Goal: Task Accomplishment & Management: Manage account settings

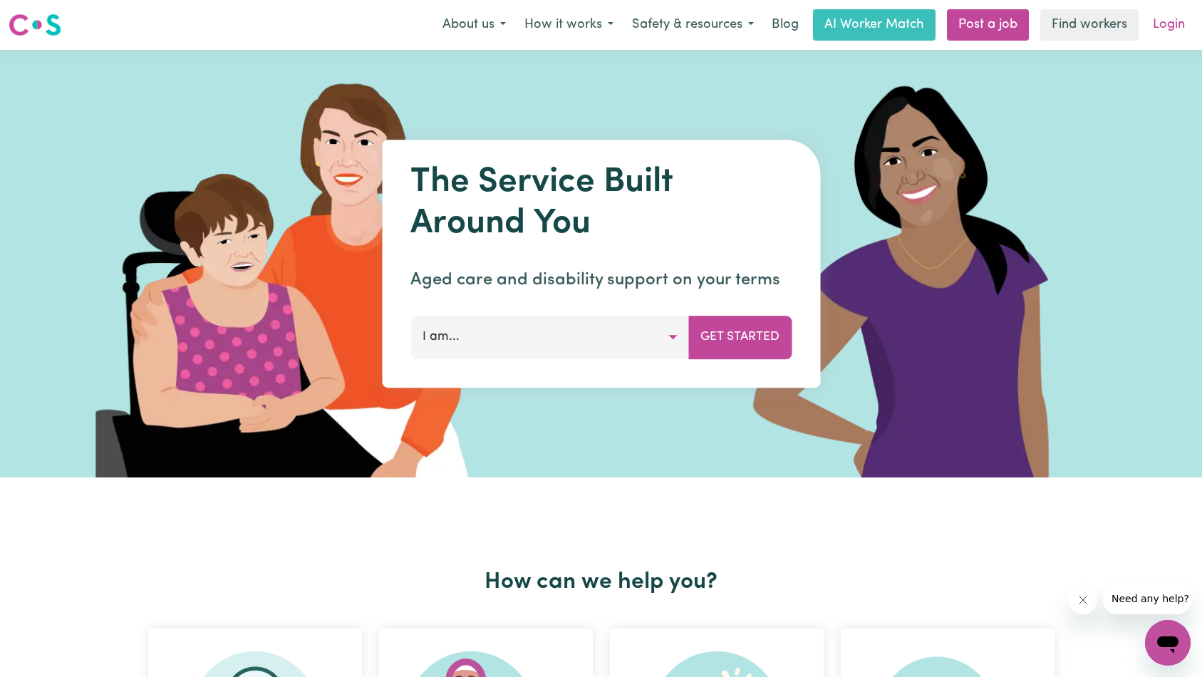
click at [1170, 26] on link "Login" at bounding box center [1168, 24] width 49 height 31
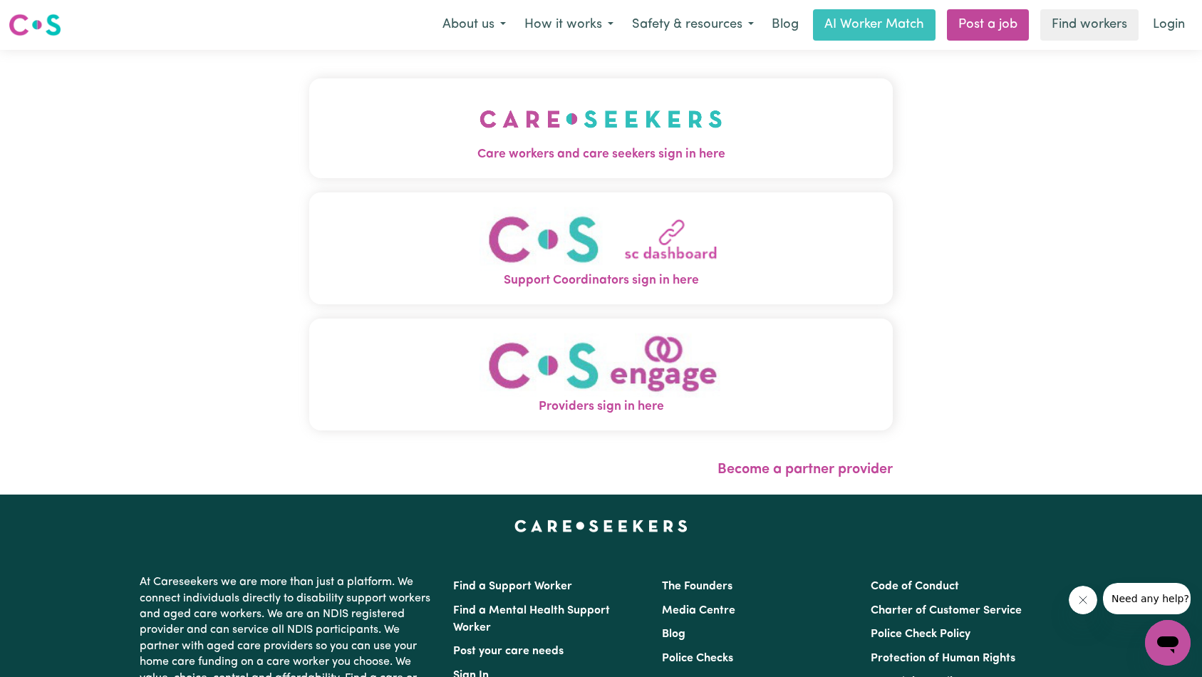
click at [348, 125] on button "Care workers and care seekers sign in here" at bounding box center [601, 128] width 584 height 100
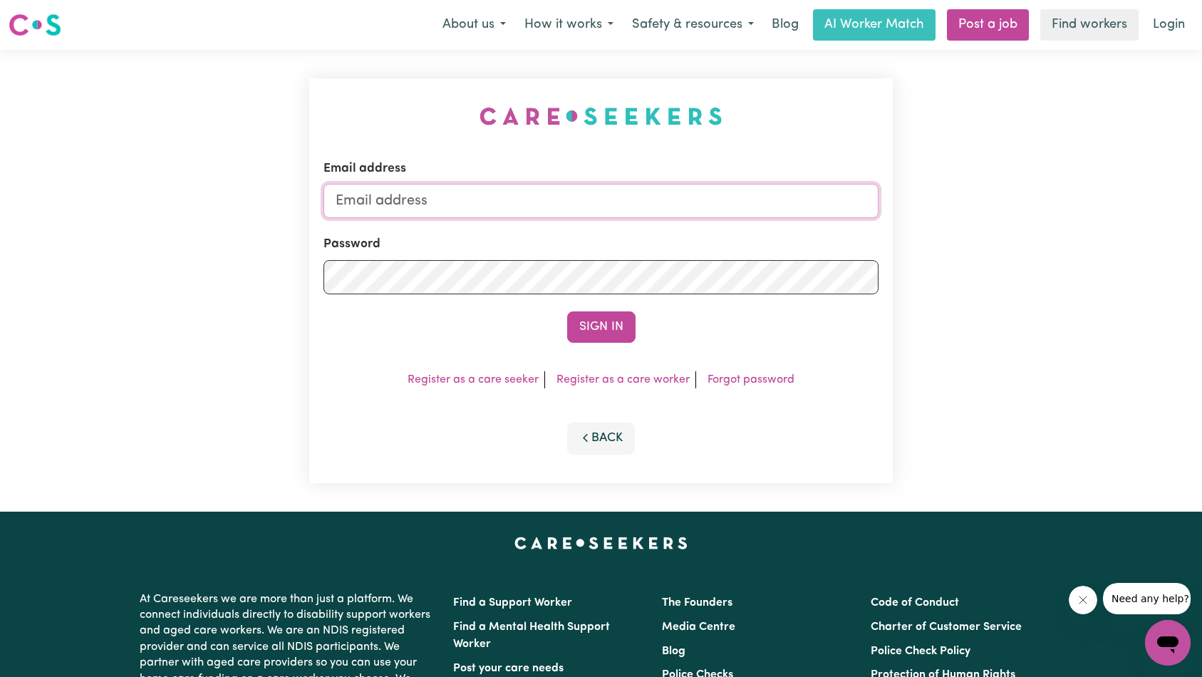
click at [640, 211] on input "Email address" at bounding box center [601, 201] width 556 height 34
type input "superuser~dinahgedjeah980@gmail.com"
click at [621, 314] on button "Sign In" at bounding box center [601, 326] width 68 height 31
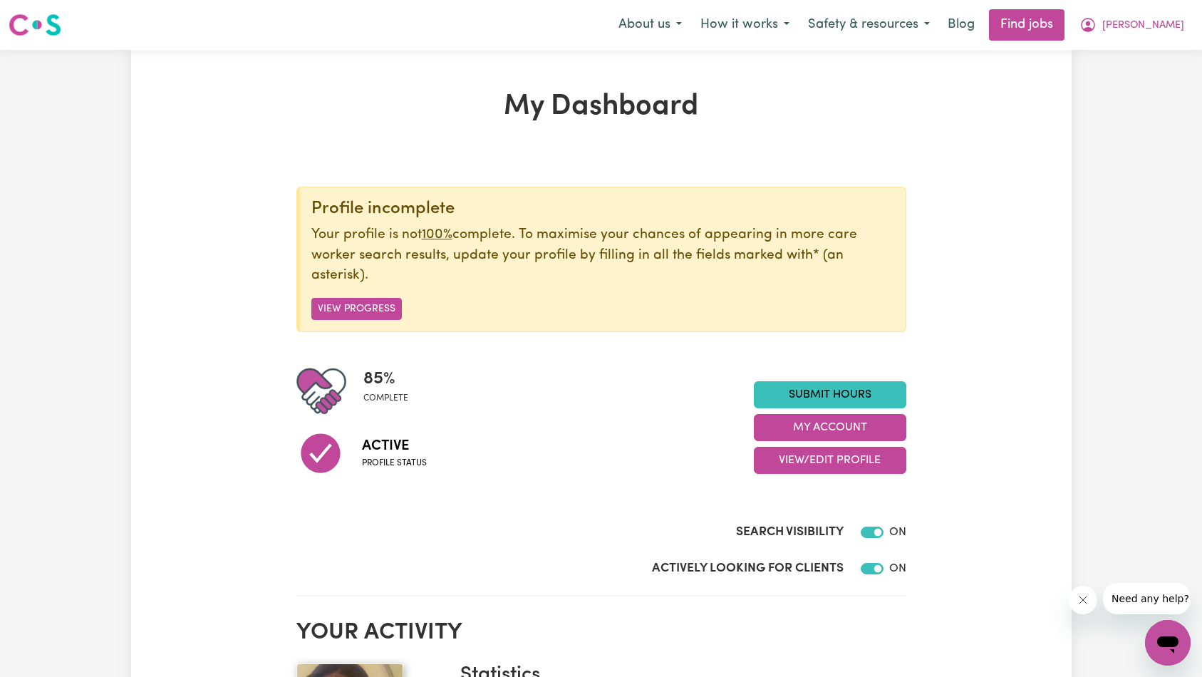
scroll to position [30, 0]
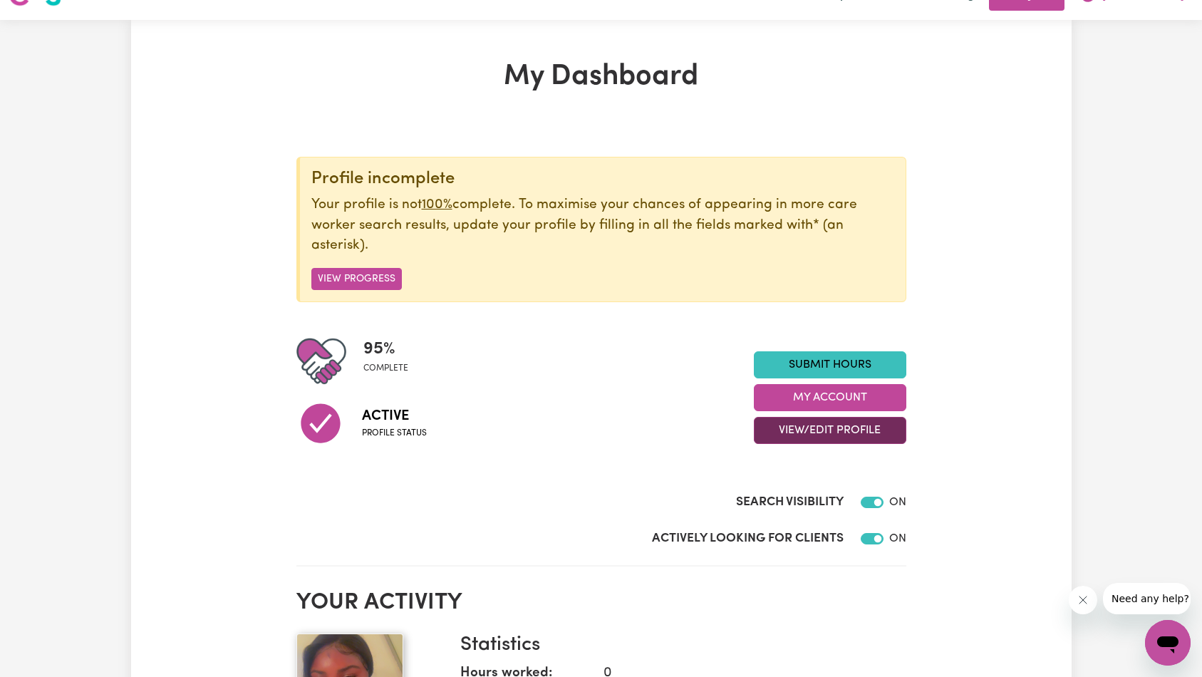
click at [822, 429] on button "View/Edit Profile" at bounding box center [830, 430] width 152 height 27
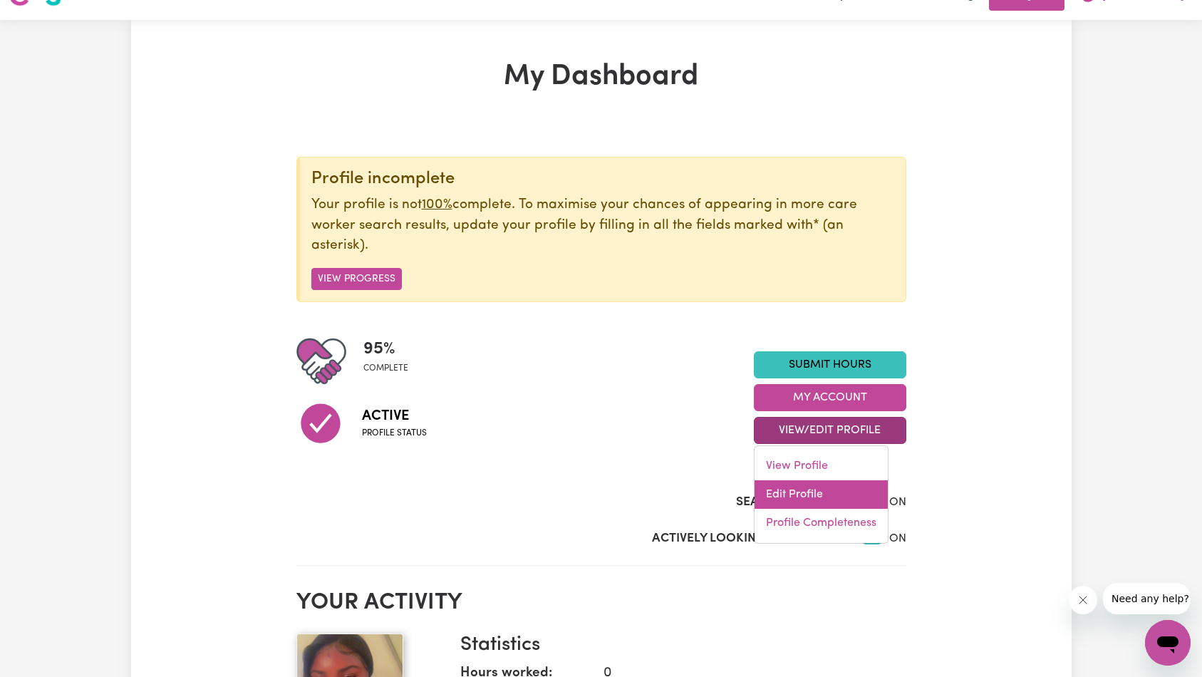
click at [840, 490] on link "Edit Profile" at bounding box center [821, 494] width 133 height 28
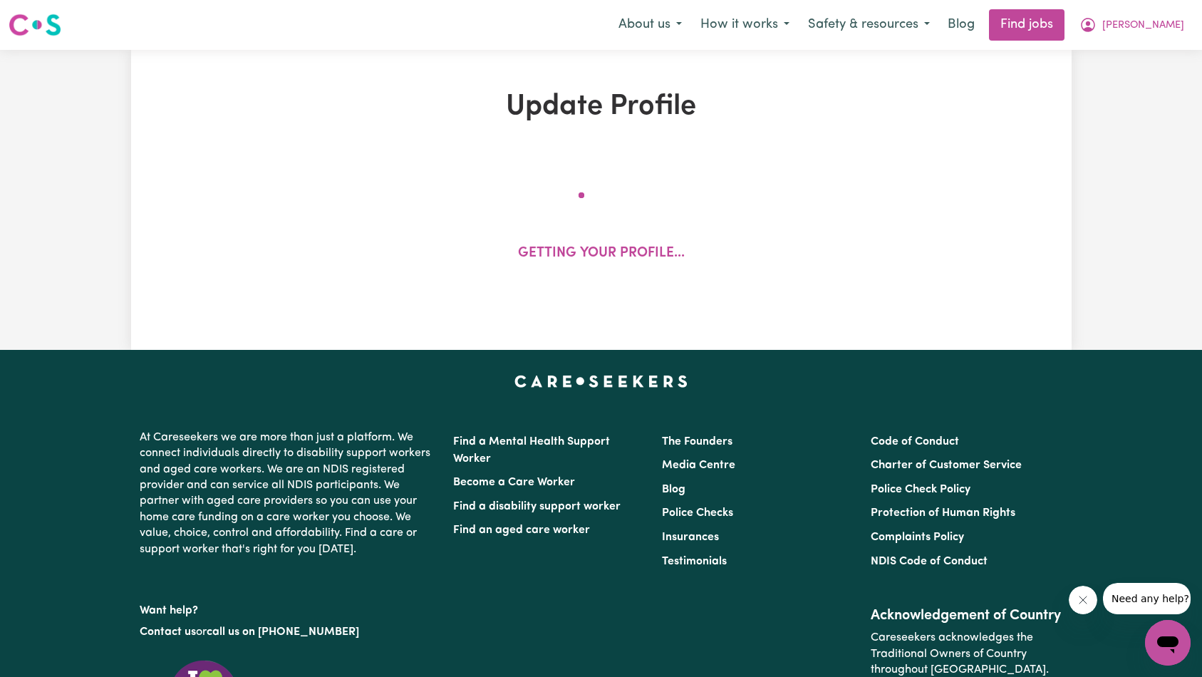
select select "[DEMOGRAPHIC_DATA]"
select select "Australian PR"
select select "Studying a healthcare related degree or qualification"
select select "40"
select select "45"
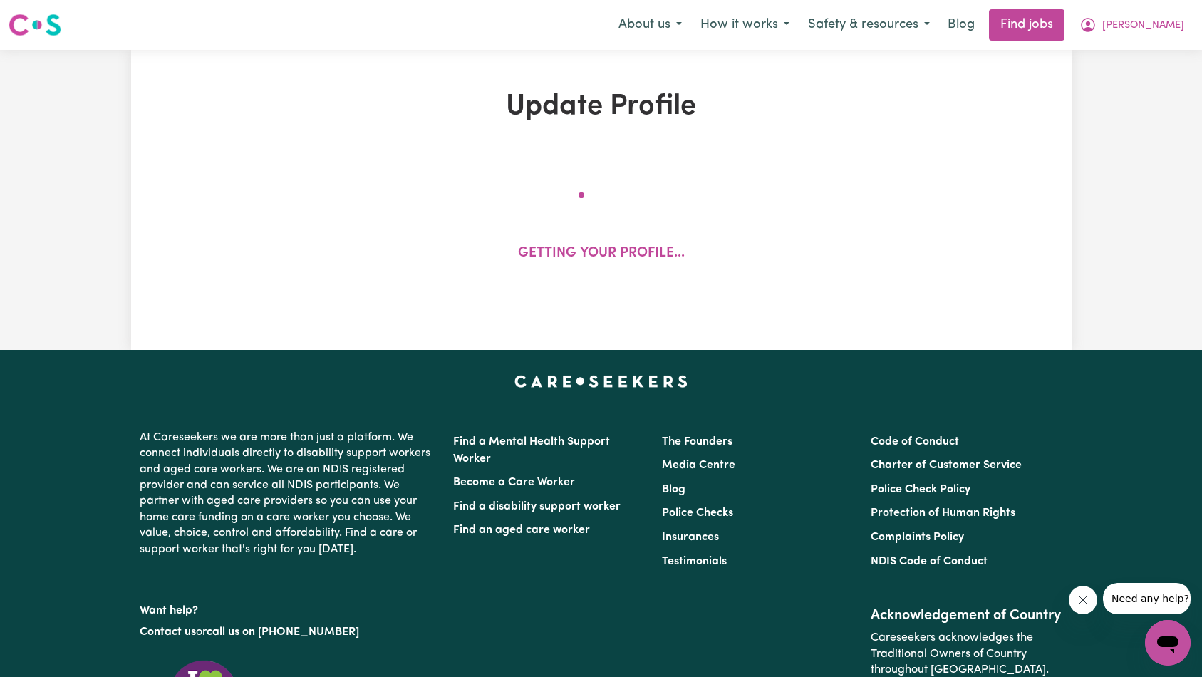
select select "50"
select select "53"
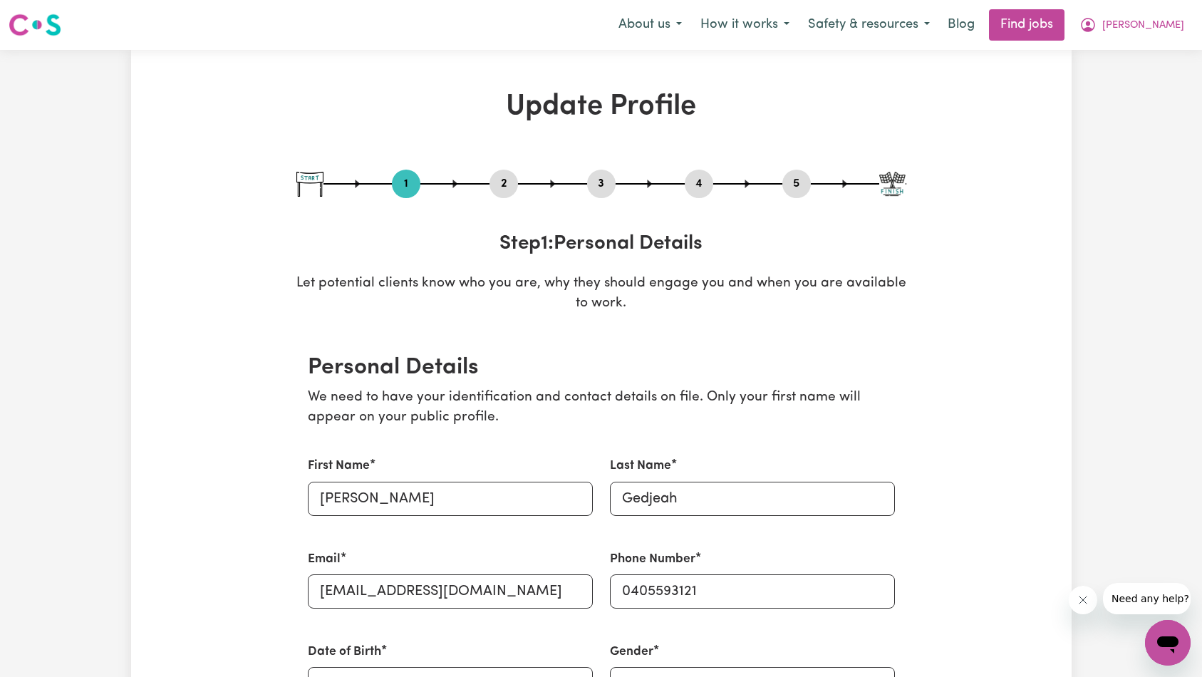
click at [1084, 605] on icon "Close message from company" at bounding box center [1082, 599] width 11 height 11
click at [506, 177] on button "2" at bounding box center [503, 184] width 28 height 19
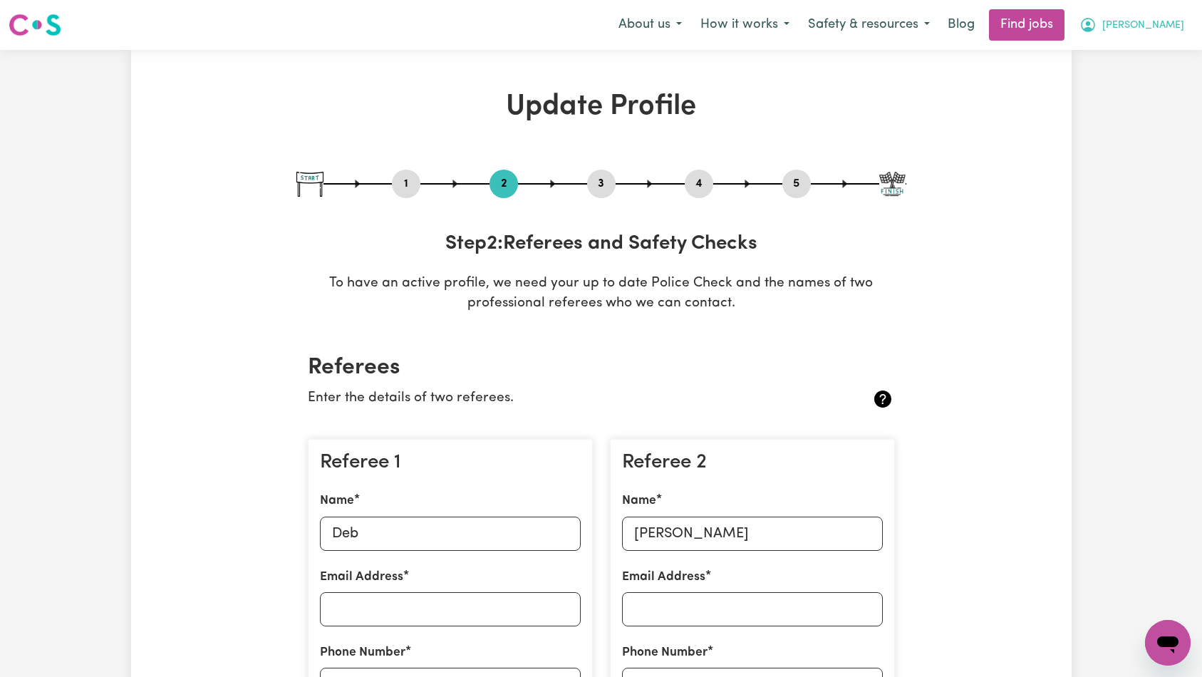
click at [1172, 28] on span "[PERSON_NAME]" at bounding box center [1143, 26] width 82 height 16
click at [1159, 82] on link "My Dashboard" at bounding box center [1136, 81] width 113 height 27
click at [599, 186] on button "3" at bounding box center [601, 184] width 28 height 19
select select "2020"
select select "2023"
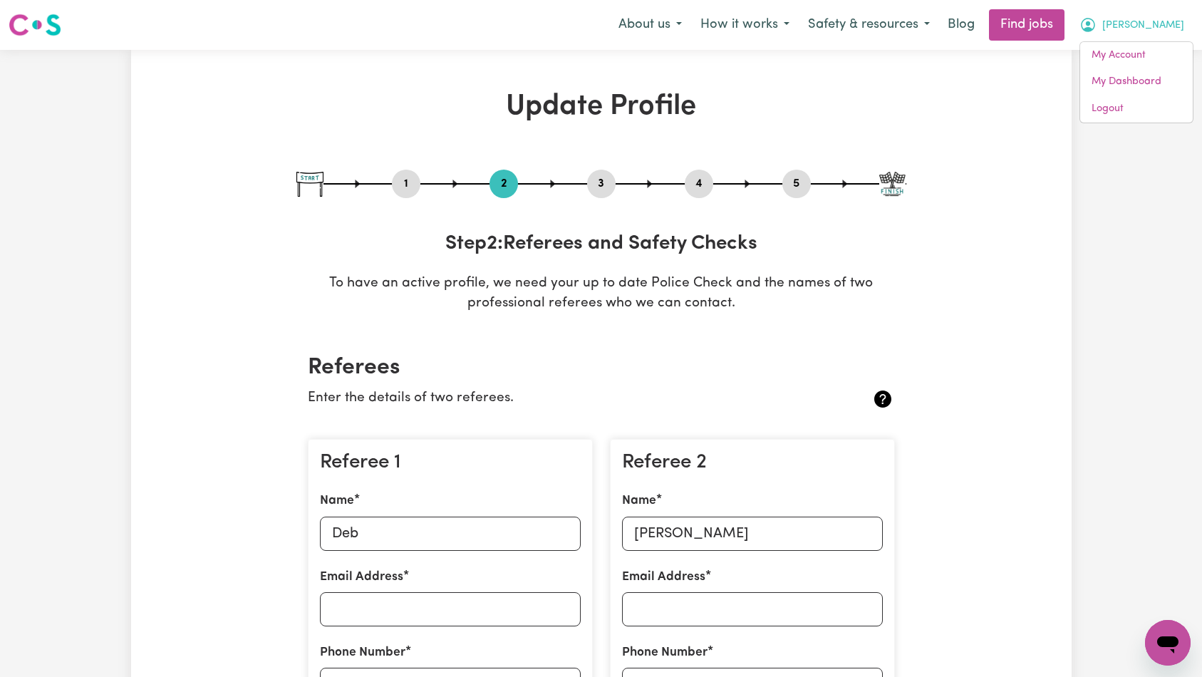
select select "2024"
select select "2025"
select select "Certificate III (Individual Support)"
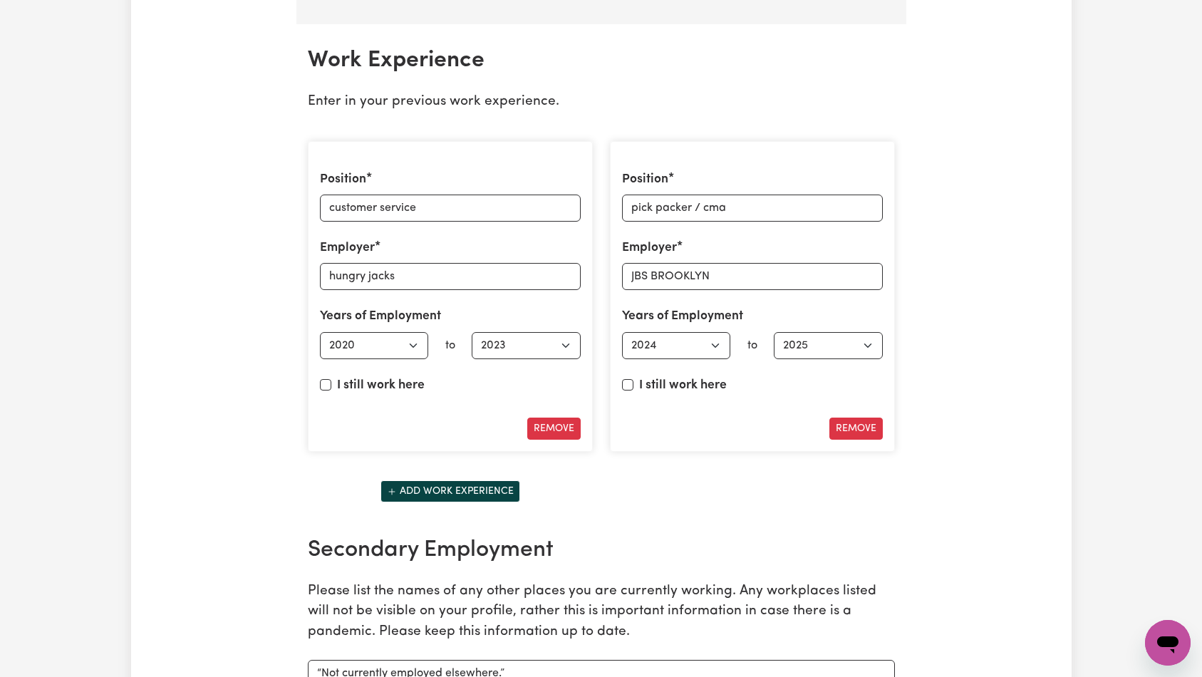
scroll to position [2111, 0]
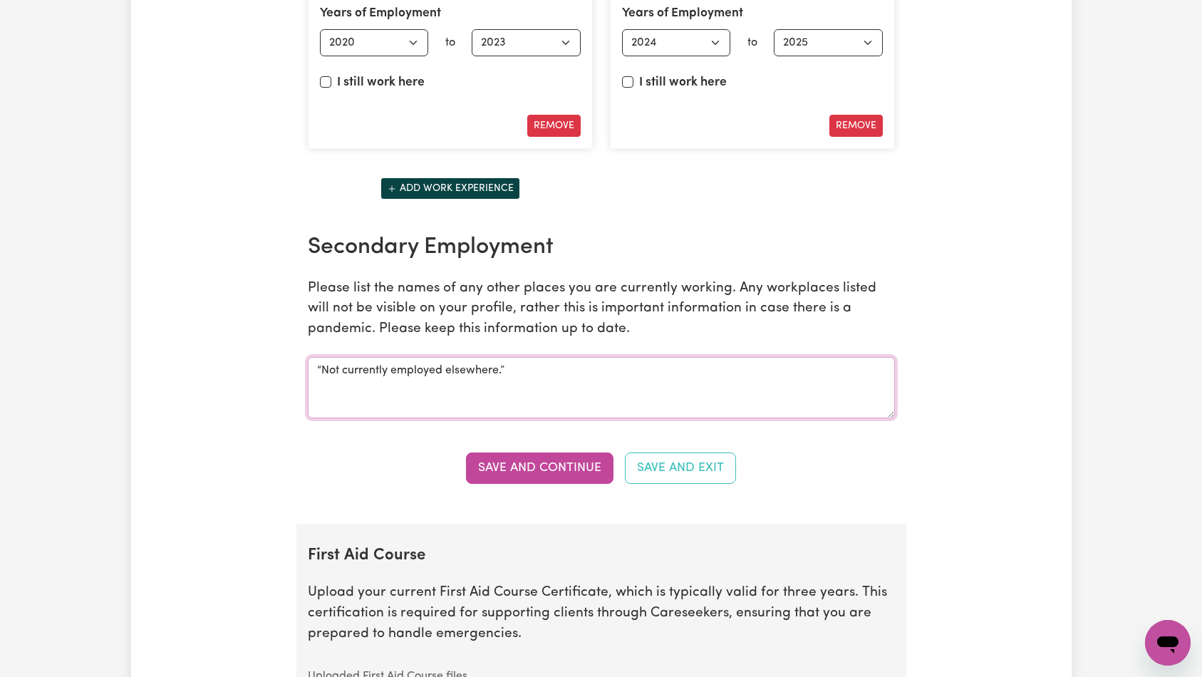
click at [635, 365] on textarea "“Not currently employed elsewhere.”" at bounding box center [601, 387] width 587 height 61
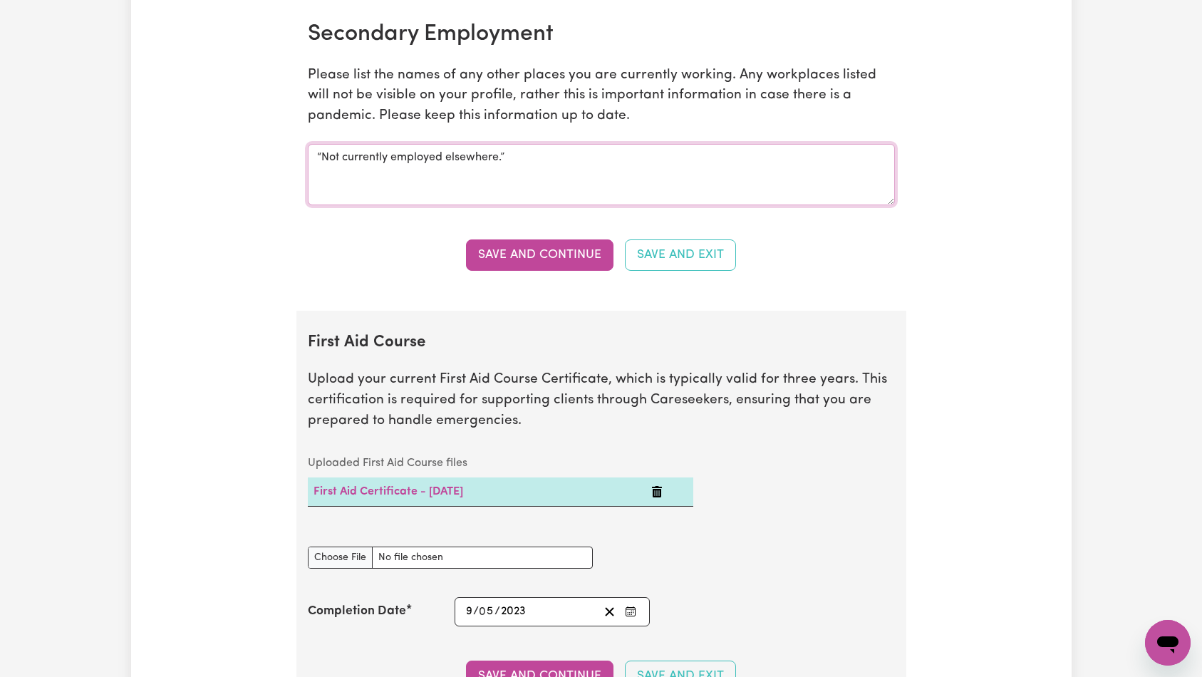
scroll to position [2355, 0]
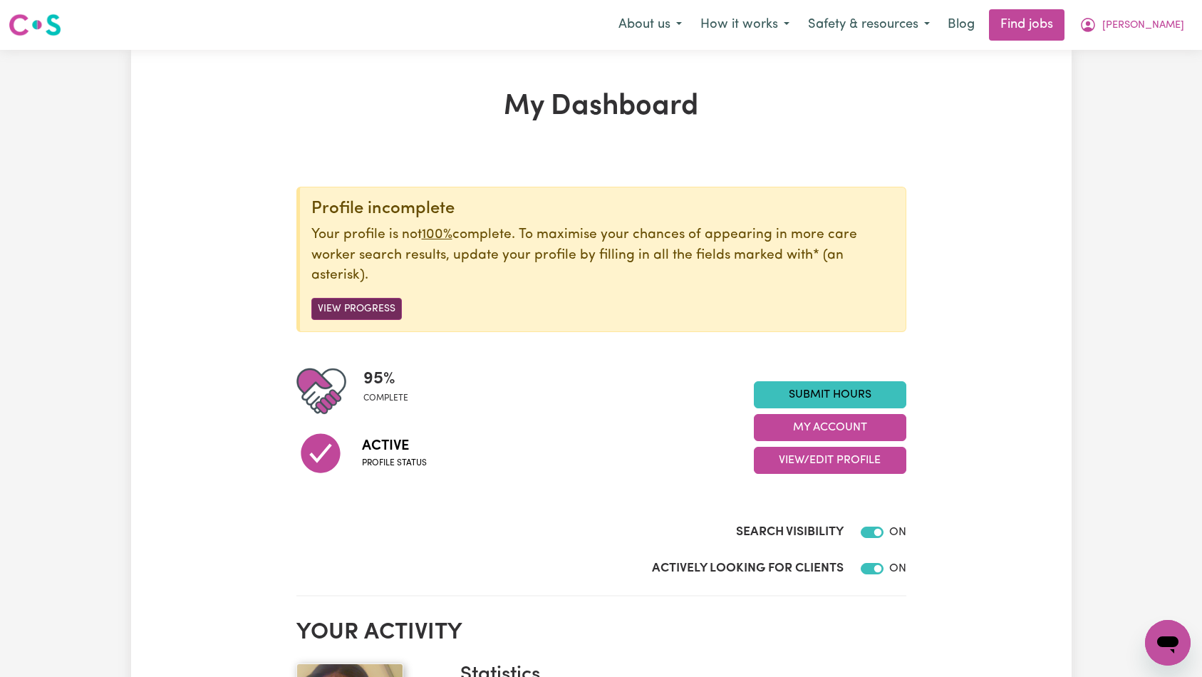
click at [356, 306] on button "View Progress" at bounding box center [356, 309] width 90 height 22
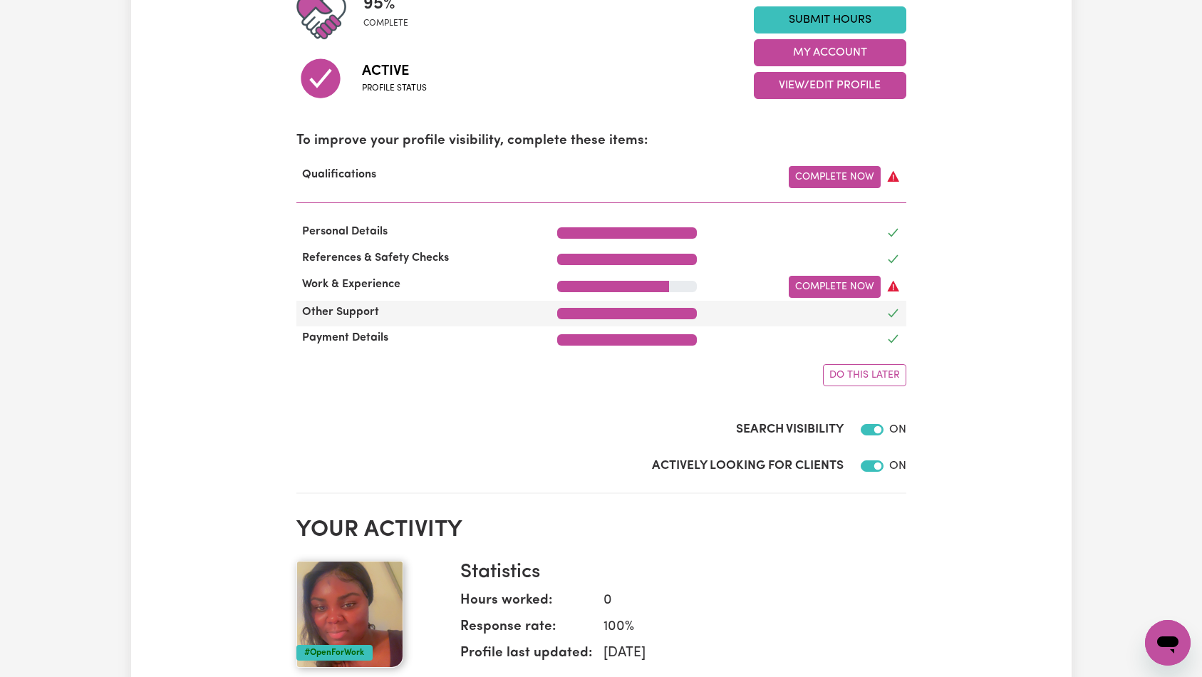
scroll to position [366, 0]
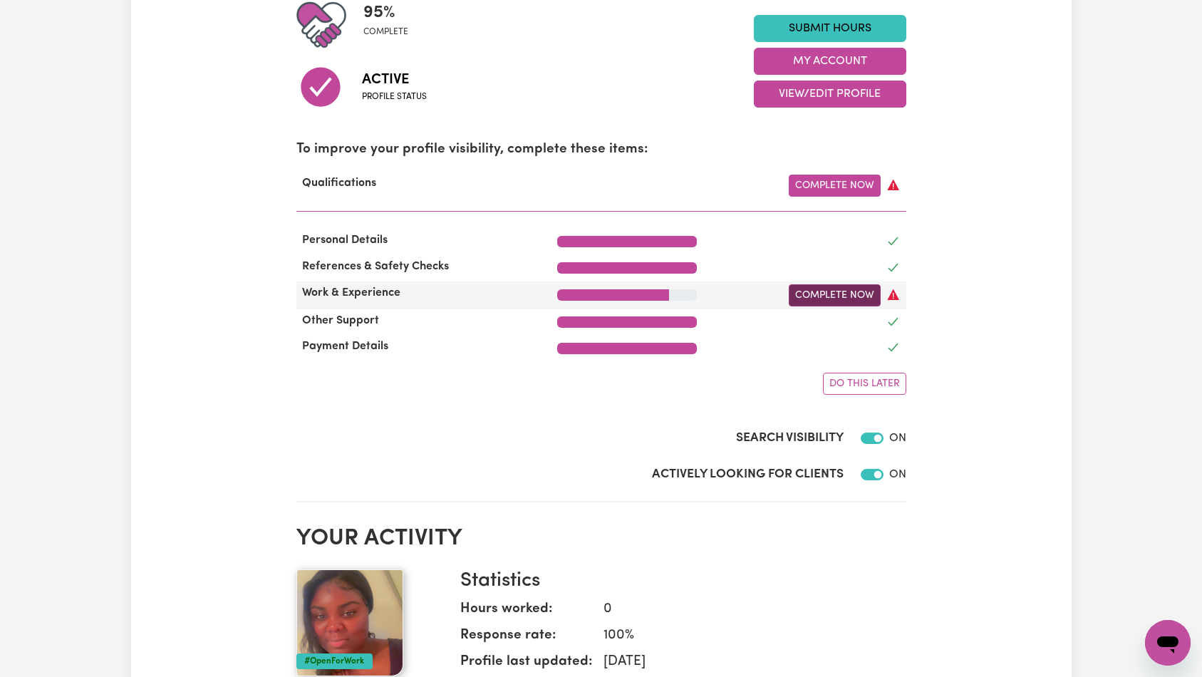
click at [844, 290] on link "Complete Now" at bounding box center [835, 295] width 92 height 22
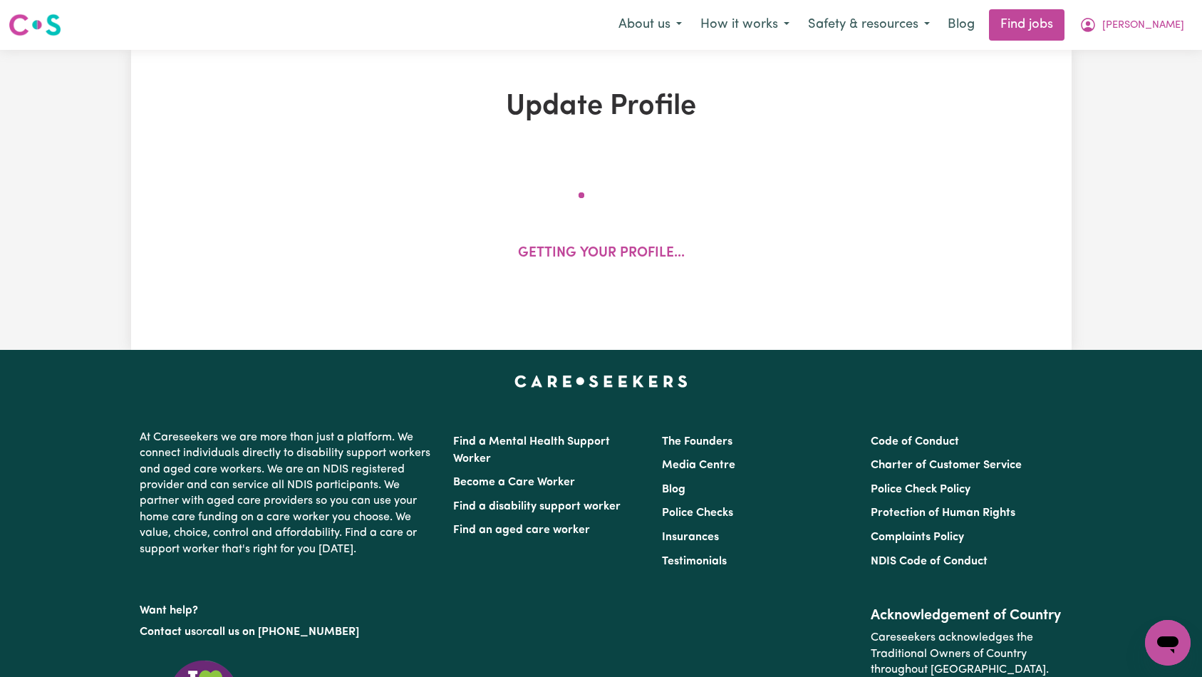
select select "2020"
select select "2023"
select select "2024"
select select "2025"
select select "Certificate III (Individual Support)"
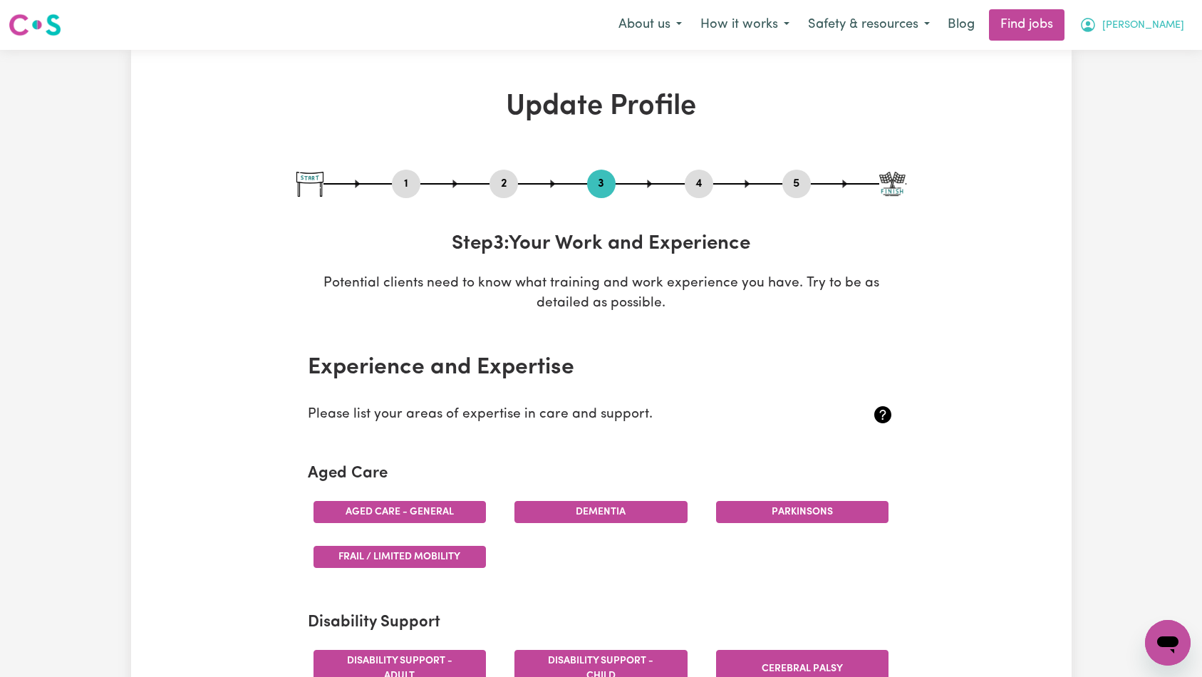
click at [1163, 34] on button "[PERSON_NAME]" at bounding box center [1131, 25] width 123 height 30
click at [1169, 79] on link "My Dashboard" at bounding box center [1136, 81] width 113 height 27
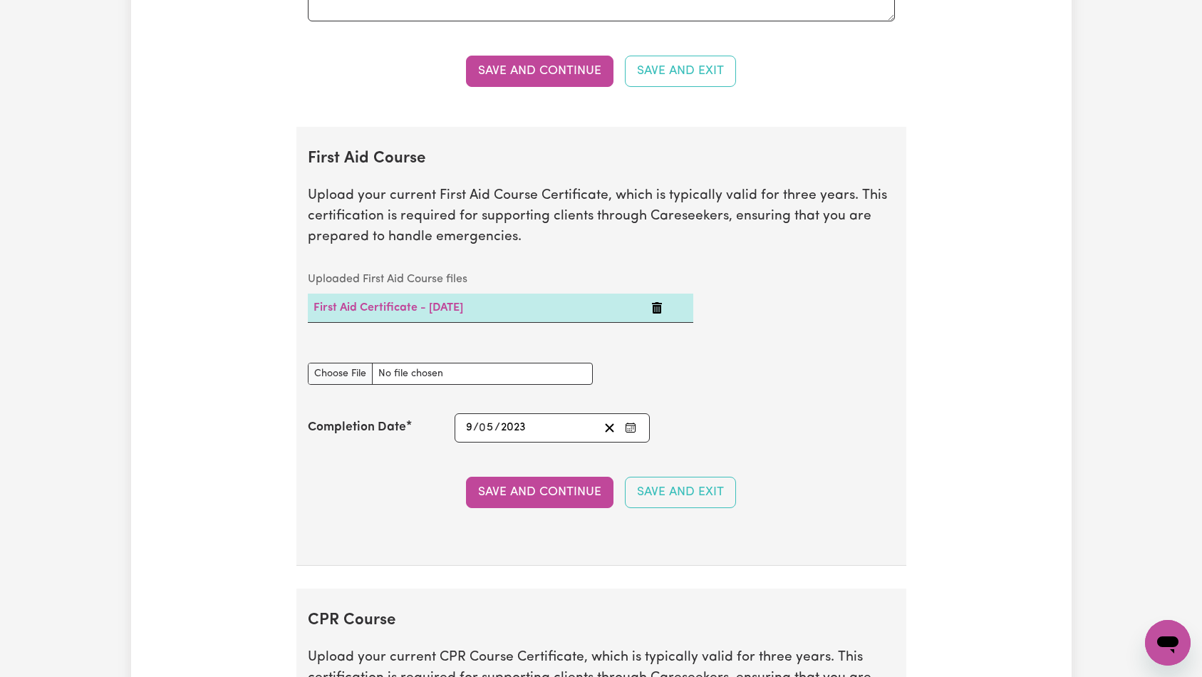
scroll to position [3428, 0]
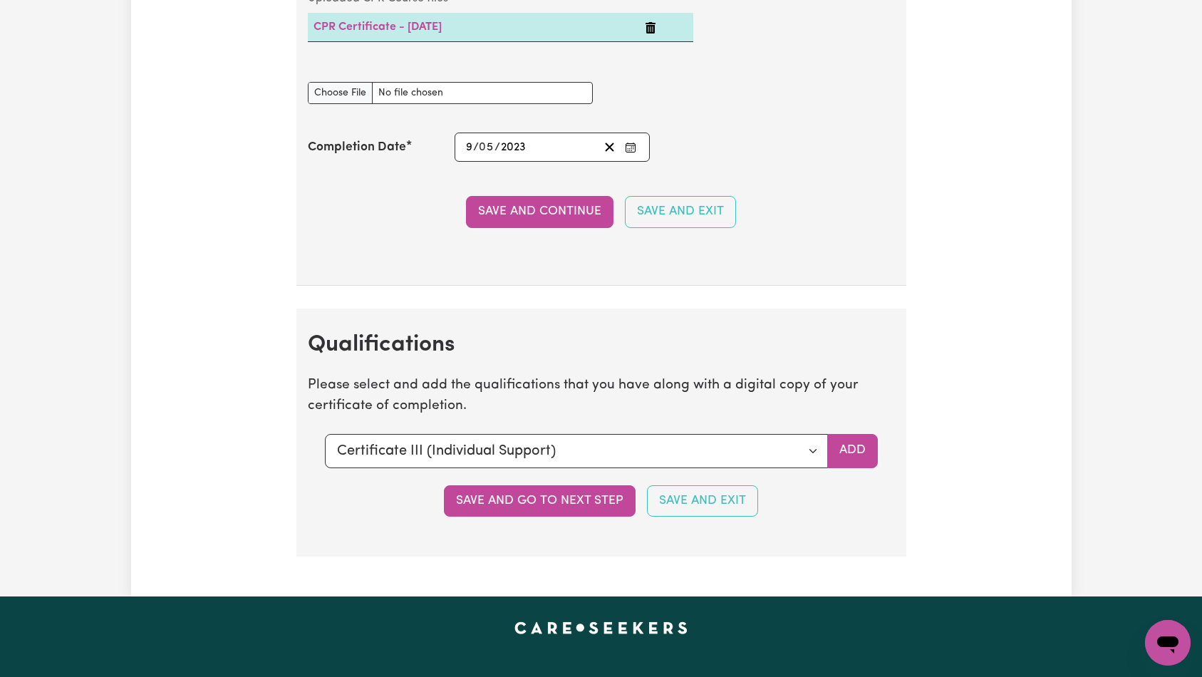
click at [888, 336] on h2 "Qualifications" at bounding box center [601, 344] width 587 height 27
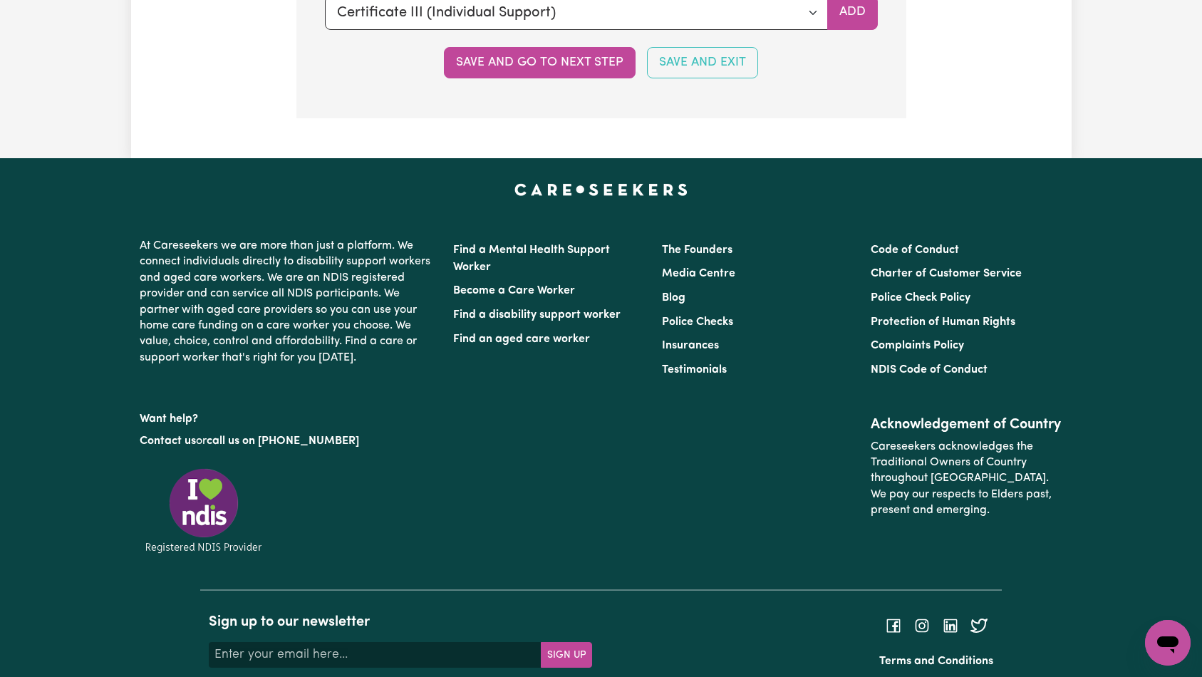
scroll to position [3638, 0]
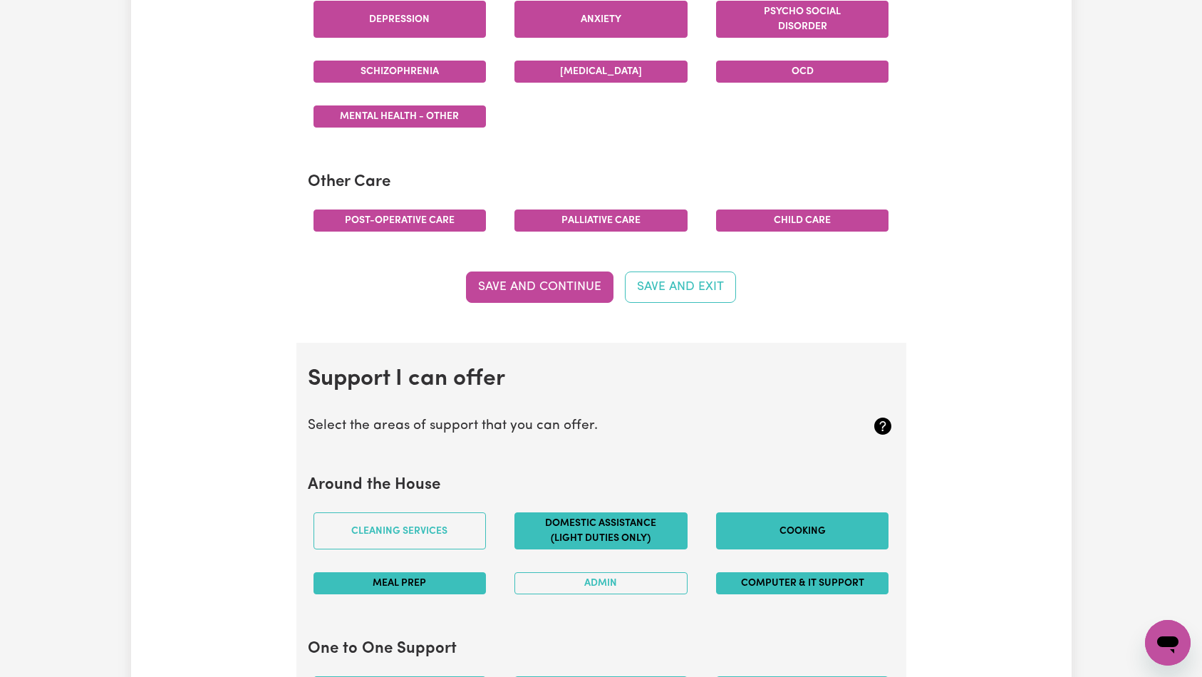
scroll to position [0, 0]
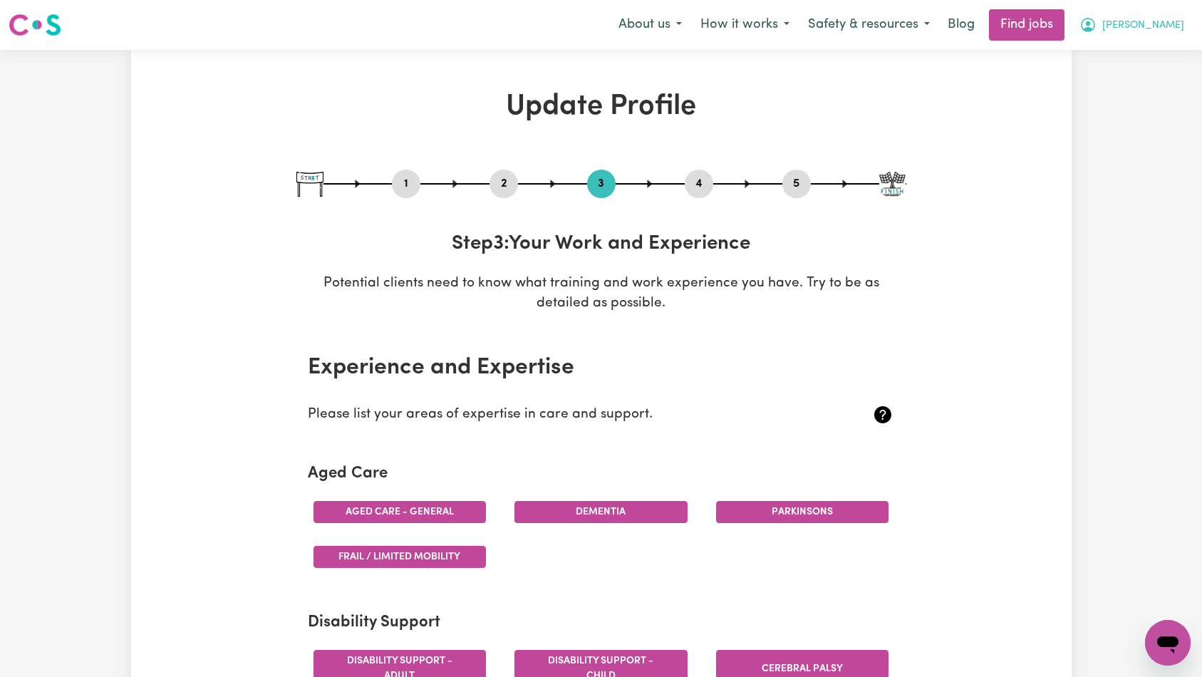
click at [1164, 24] on span "[PERSON_NAME]" at bounding box center [1143, 26] width 82 height 16
click at [1168, 75] on link "My Dashboard" at bounding box center [1136, 81] width 113 height 27
drag, startPoint x: 712, startPoint y: 97, endPoint x: 665, endPoint y: 79, distance: 50.3
click at [712, 97] on h1 "Update Profile" at bounding box center [601, 107] width 610 height 34
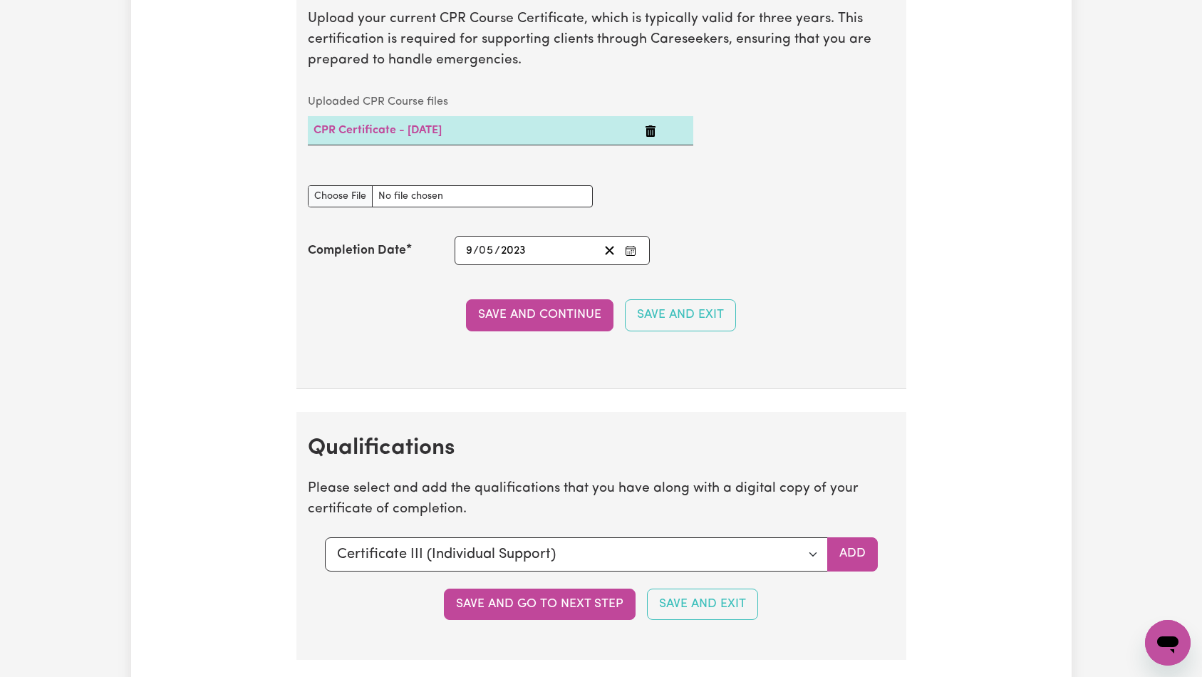
scroll to position [3481, 0]
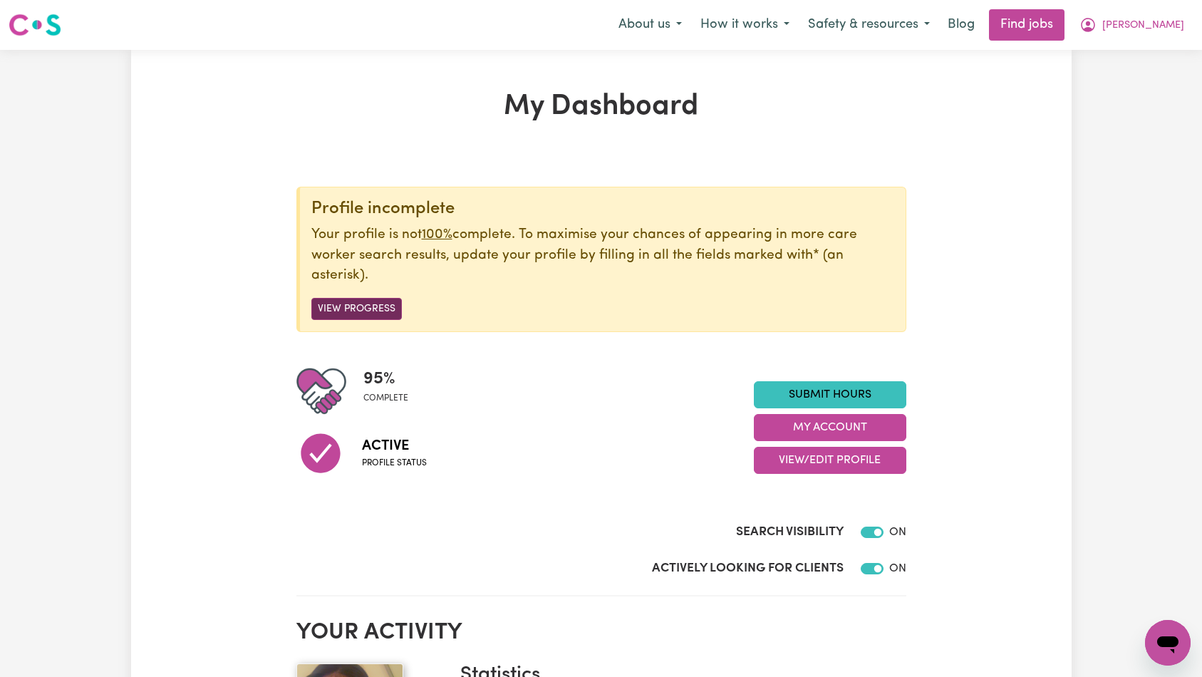
drag, startPoint x: 358, startPoint y: 311, endPoint x: 367, endPoint y: 308, distance: 9.9
click at [358, 311] on button "View Progress" at bounding box center [356, 309] width 90 height 22
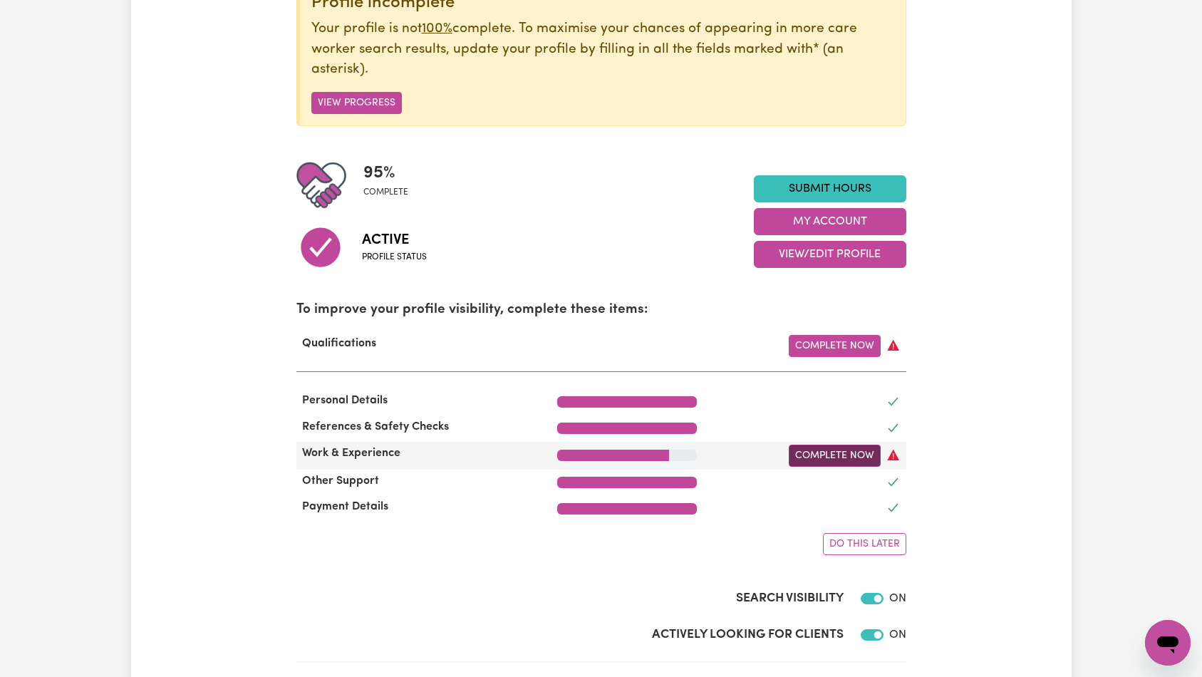
scroll to position [263, 0]
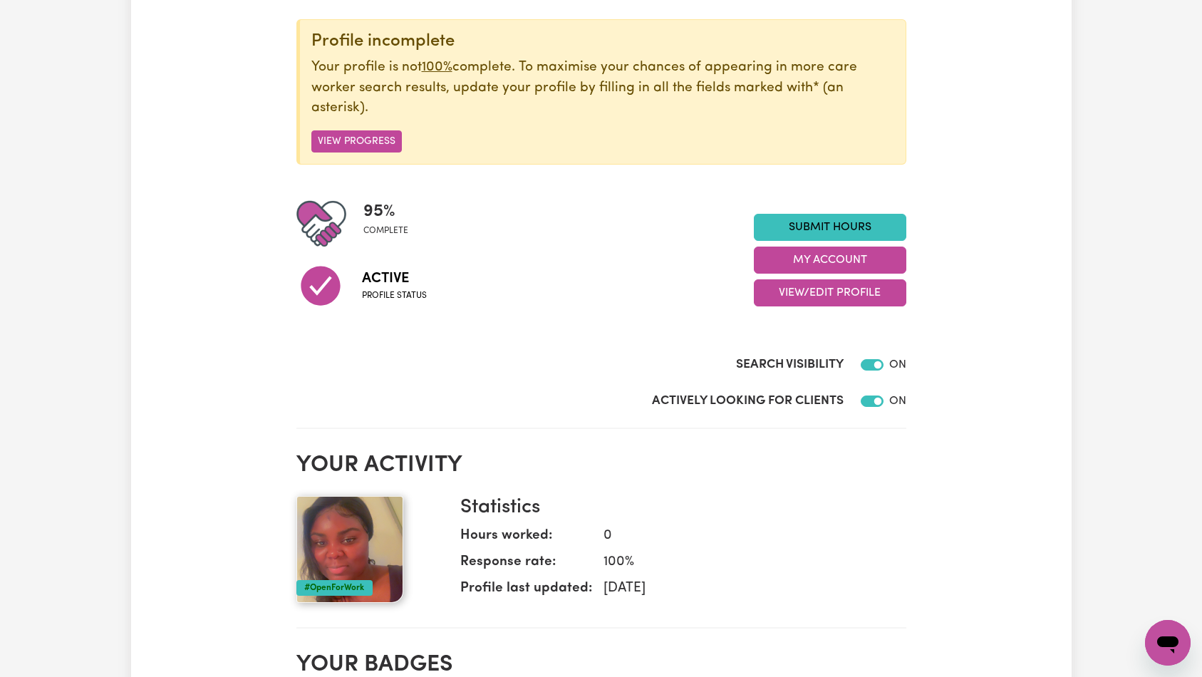
scroll to position [199, 0]
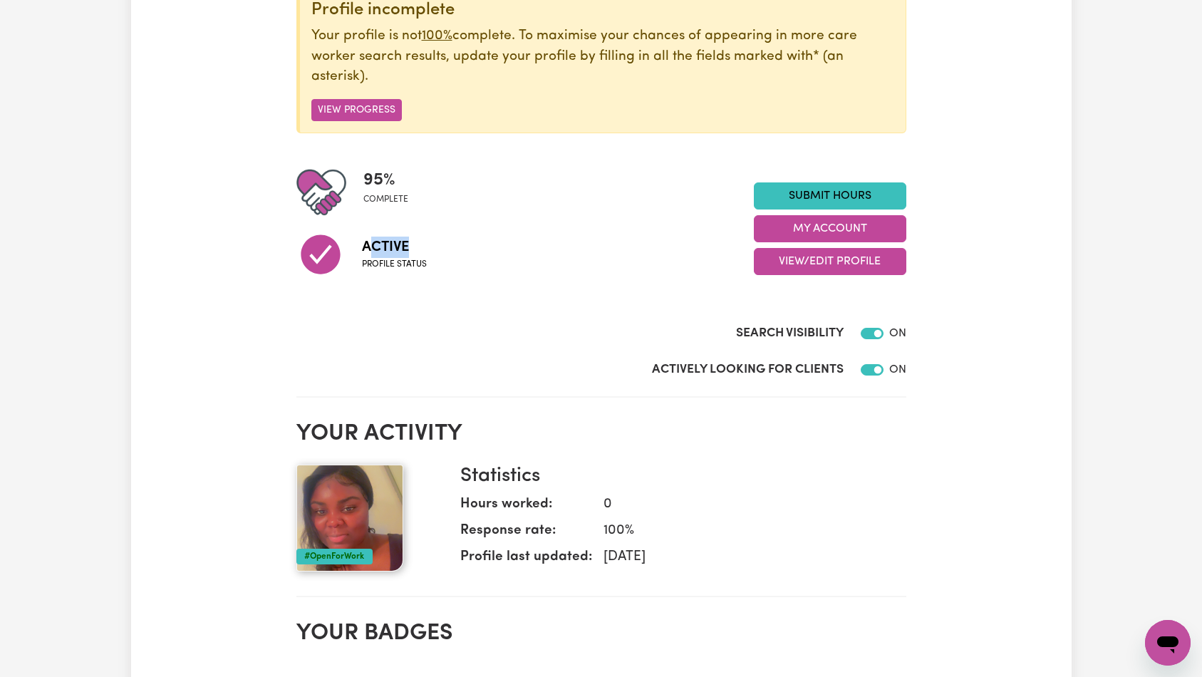
drag, startPoint x: 391, startPoint y: 244, endPoint x: 433, endPoint y: 246, distance: 42.1
click at [433, 246] on div "Active Profile status" at bounding box center [524, 253] width 457 height 73
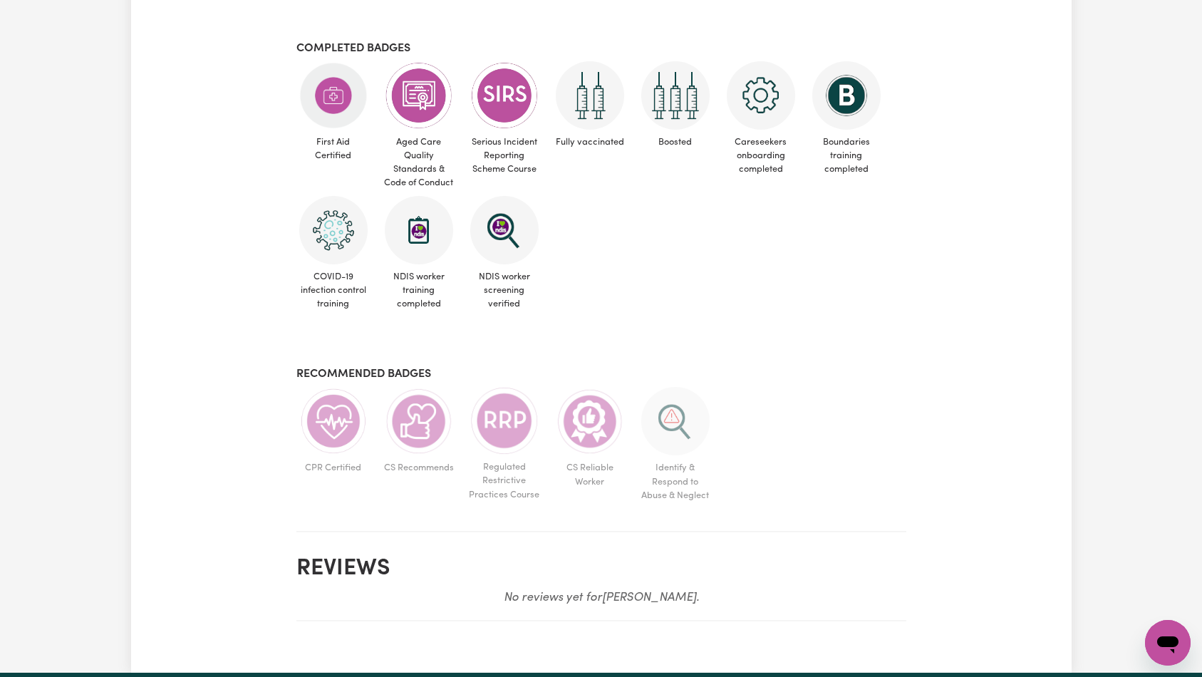
scroll to position [0, 0]
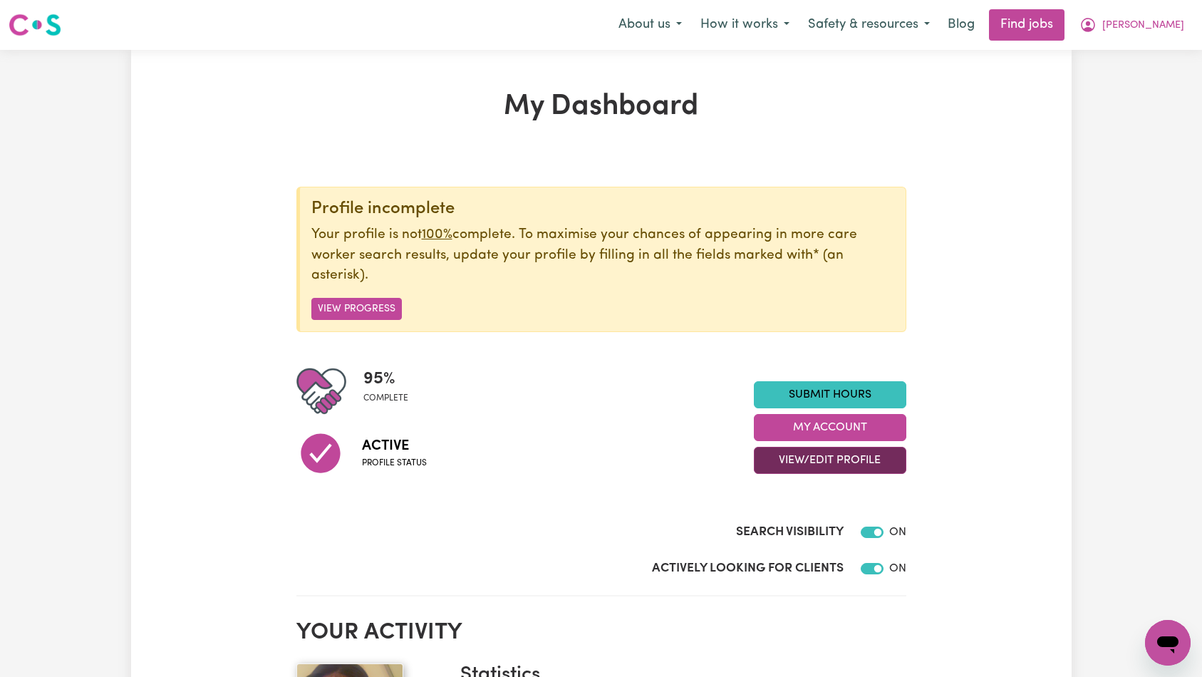
click at [800, 452] on button "View/Edit Profile" at bounding box center [830, 460] width 152 height 27
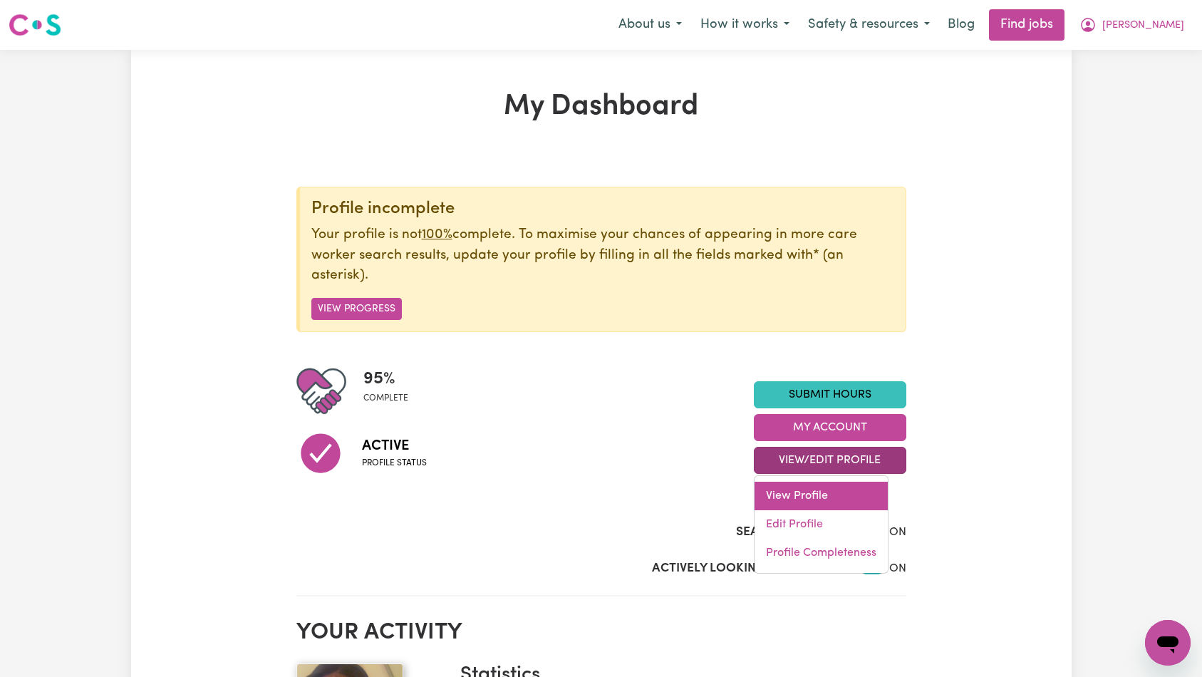
click at [805, 499] on link "View Profile" at bounding box center [821, 496] width 133 height 28
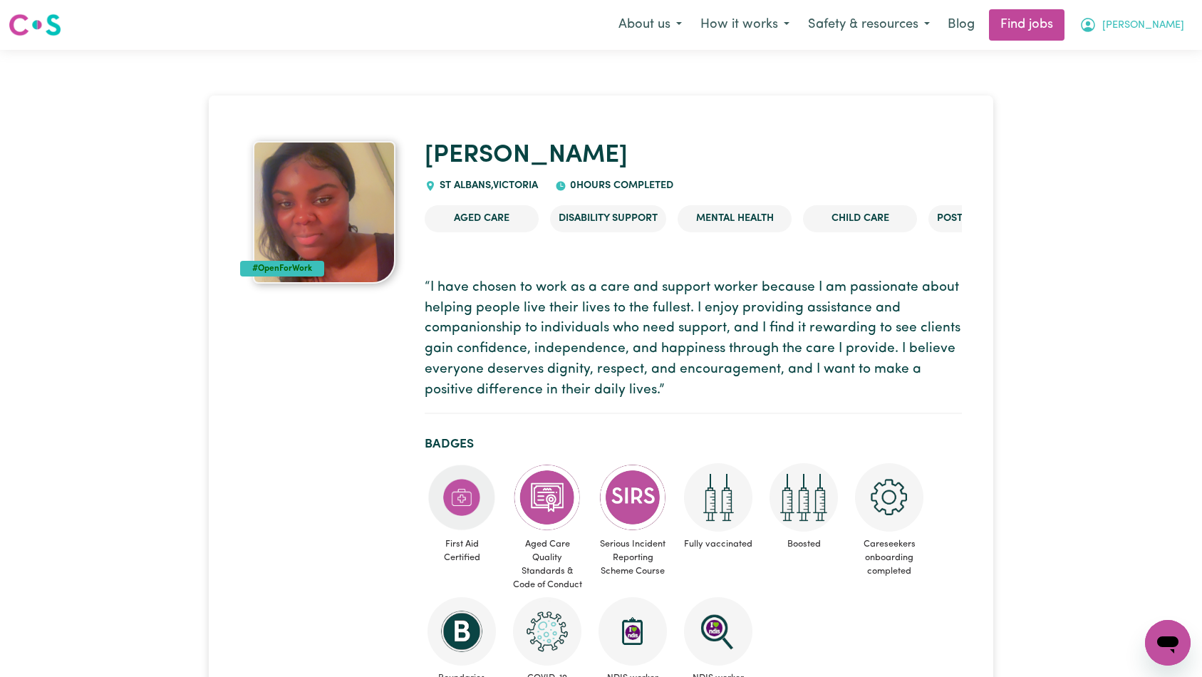
click at [1161, 34] on button "[PERSON_NAME]" at bounding box center [1131, 25] width 123 height 30
click at [1154, 78] on link "My Dashboard" at bounding box center [1136, 81] width 113 height 27
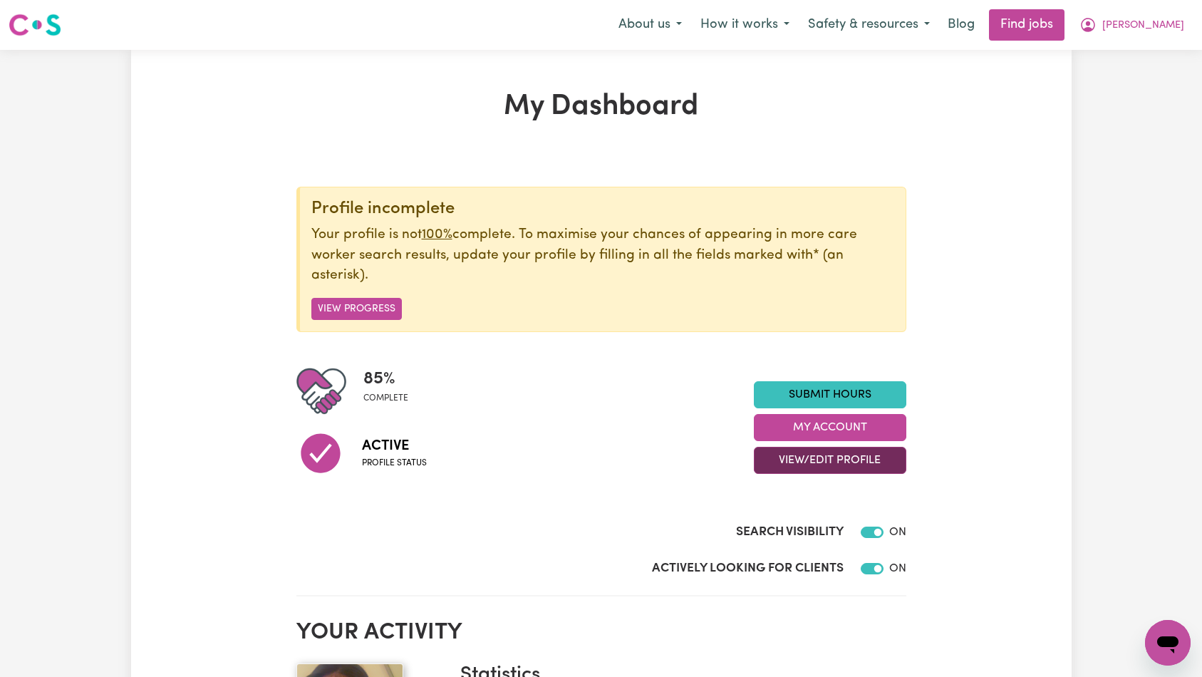
click at [813, 460] on button "View/Edit Profile" at bounding box center [830, 460] width 152 height 27
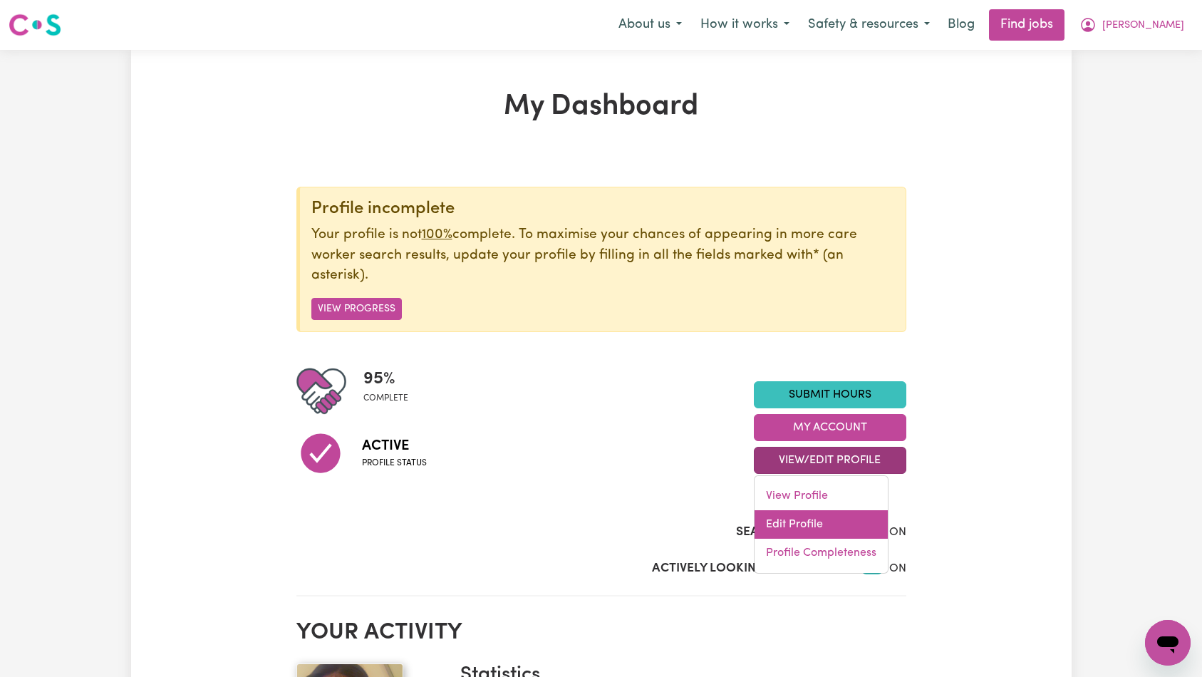
click at [817, 518] on link "Edit Profile" at bounding box center [821, 524] width 133 height 28
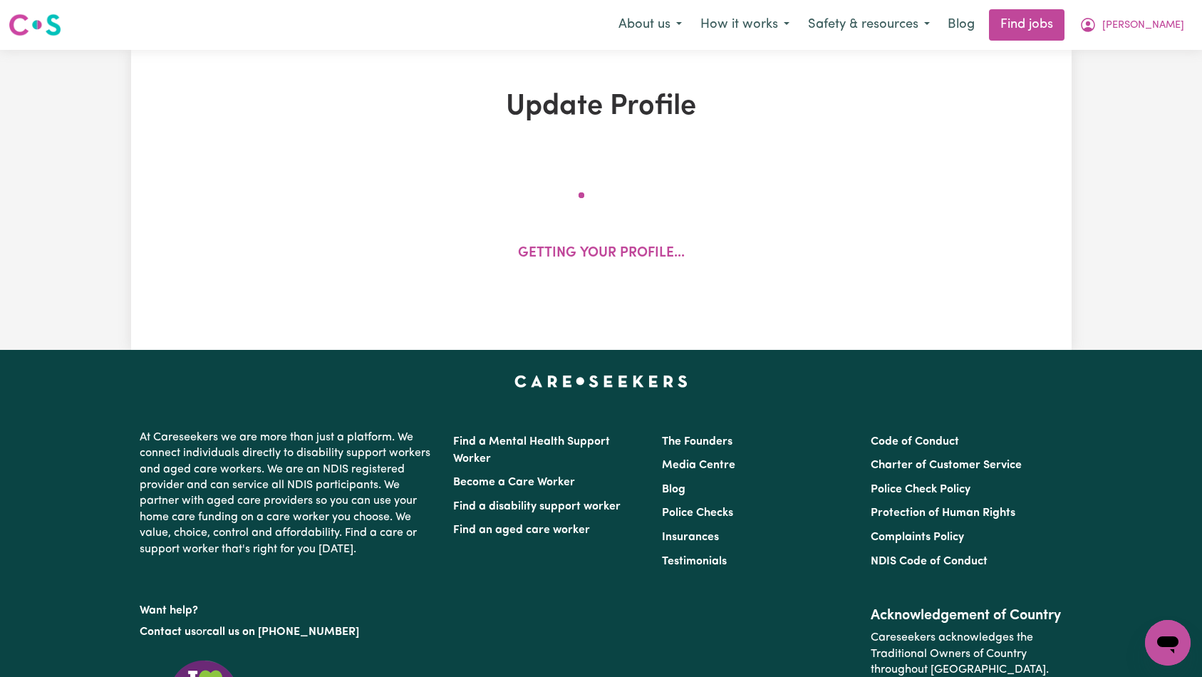
select select "[DEMOGRAPHIC_DATA]"
select select "Australian PR"
select select "Studying a healthcare related degree or qualification"
select select "40"
select select "45"
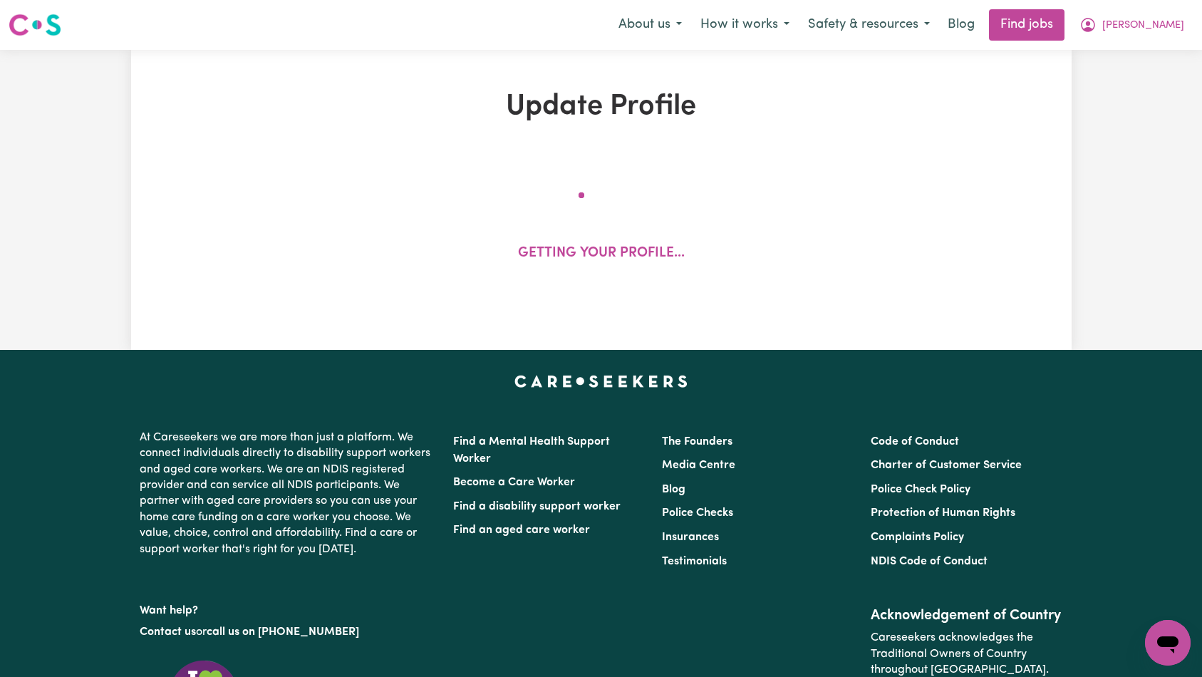
select select "50"
select select "53"
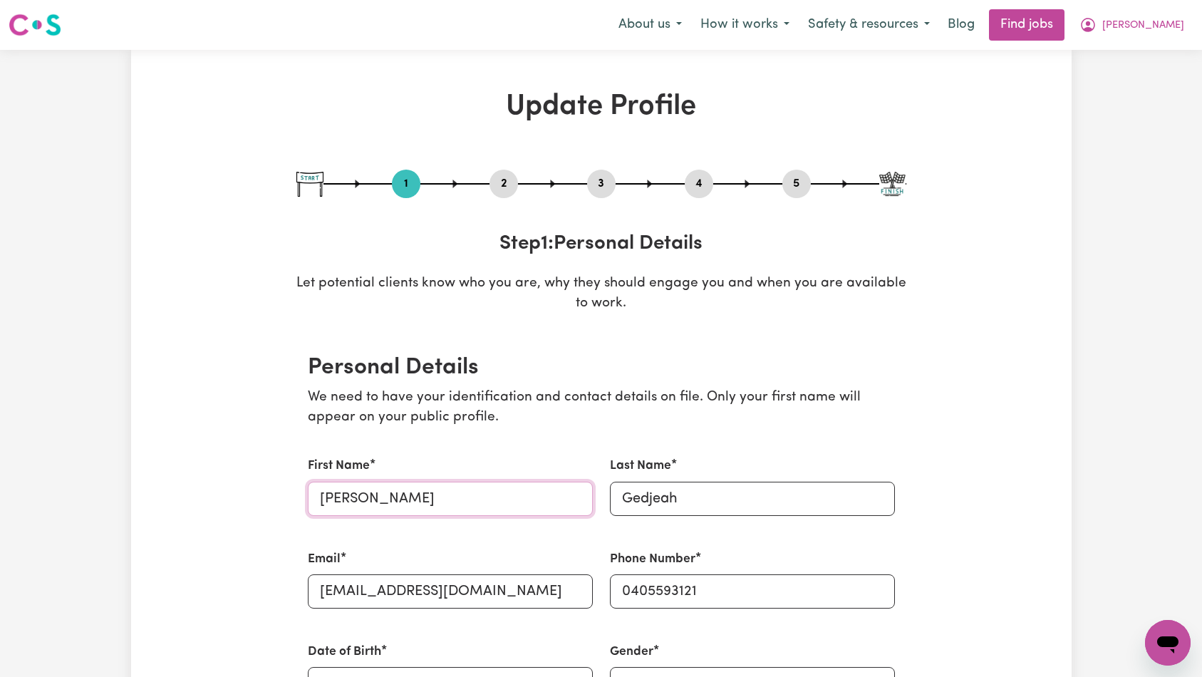
click at [508, 497] on input "[PERSON_NAME]" at bounding box center [450, 499] width 285 height 34
click at [704, 504] on input "Gedjeah" at bounding box center [752, 499] width 285 height 34
click at [528, 581] on input "[EMAIL_ADDRESS][DOMAIN_NAME]" at bounding box center [450, 591] width 285 height 34
